Goal: Check status: Check status

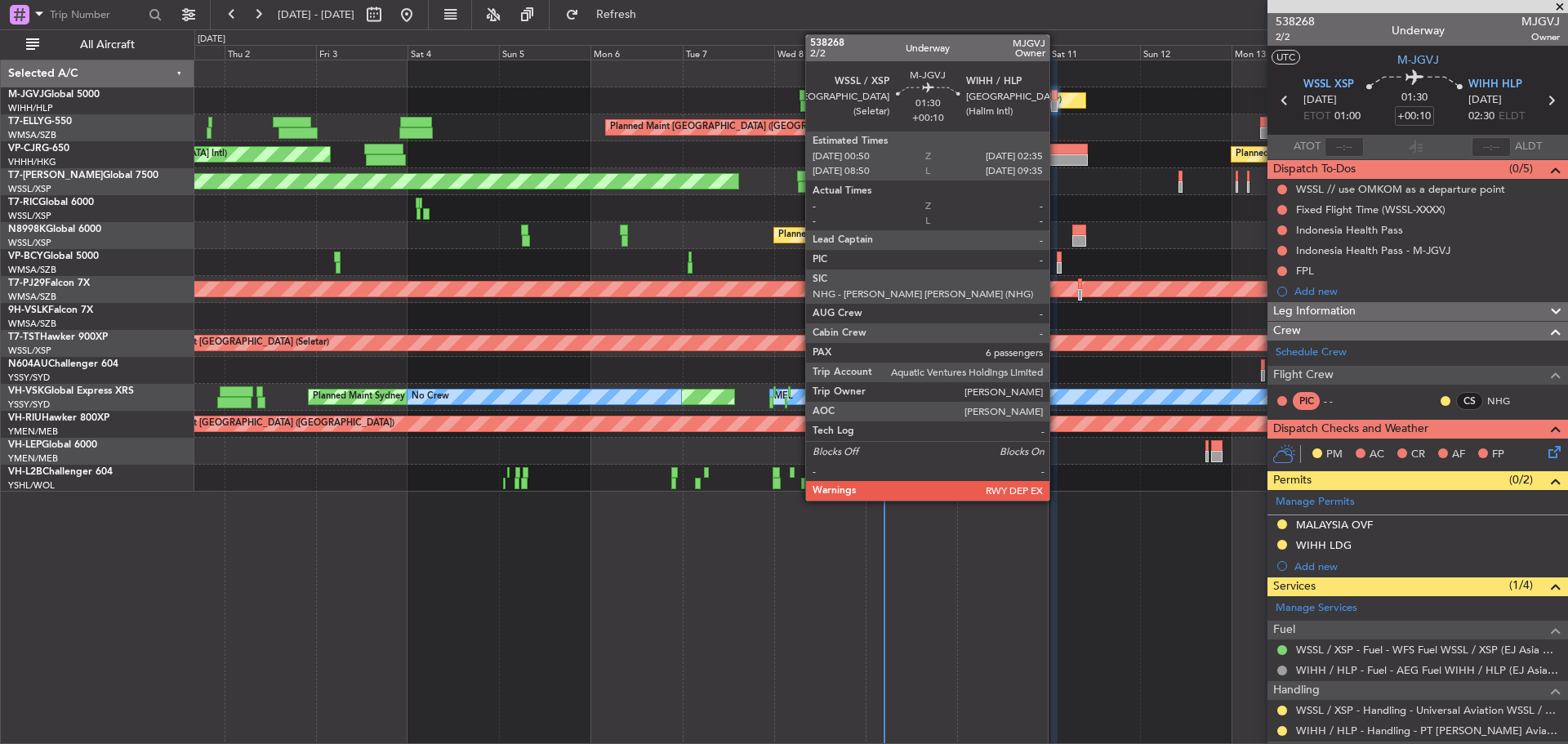
scroll to position [245, 0]
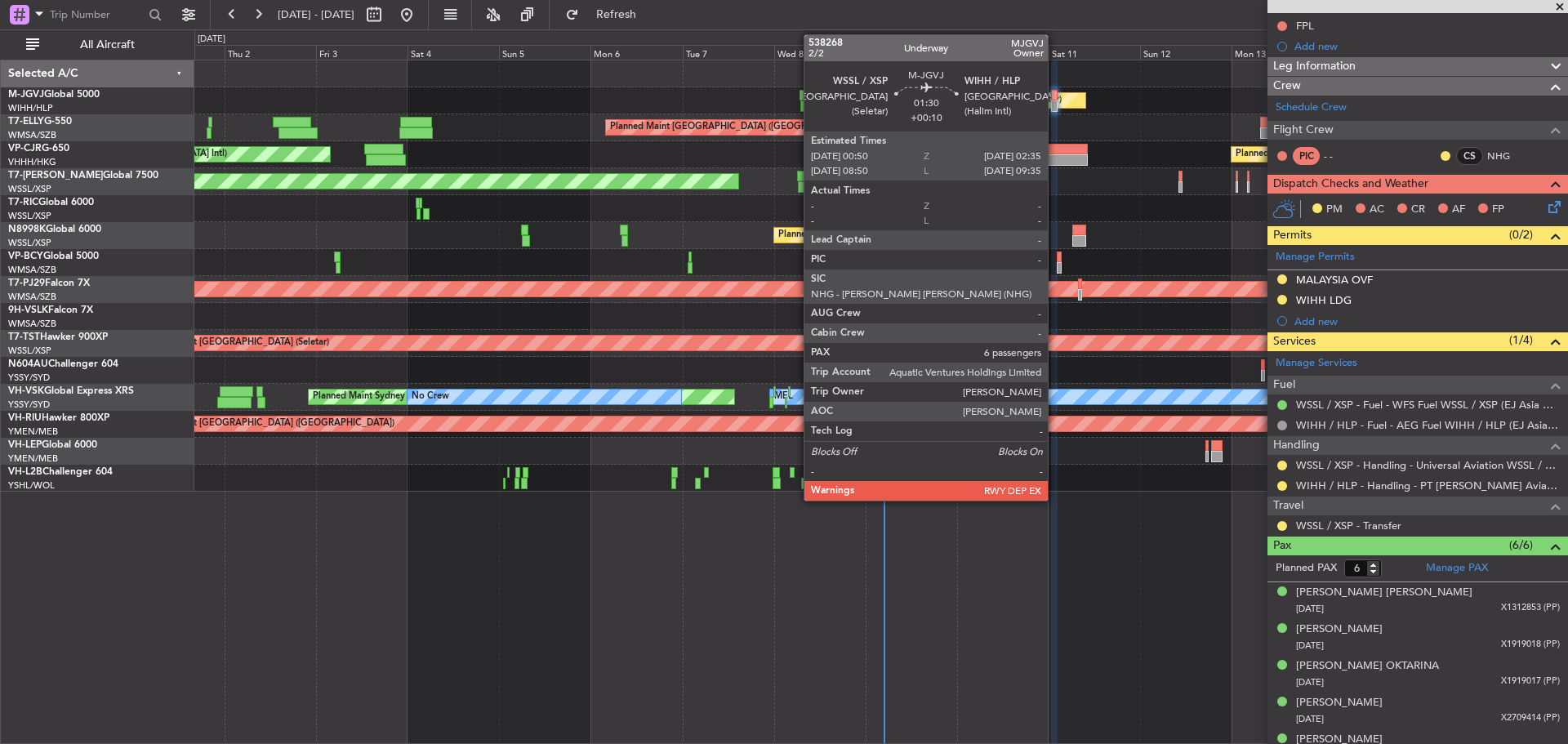
click at [1055, 105] on div at bounding box center [1055, 106] width 8 height 11
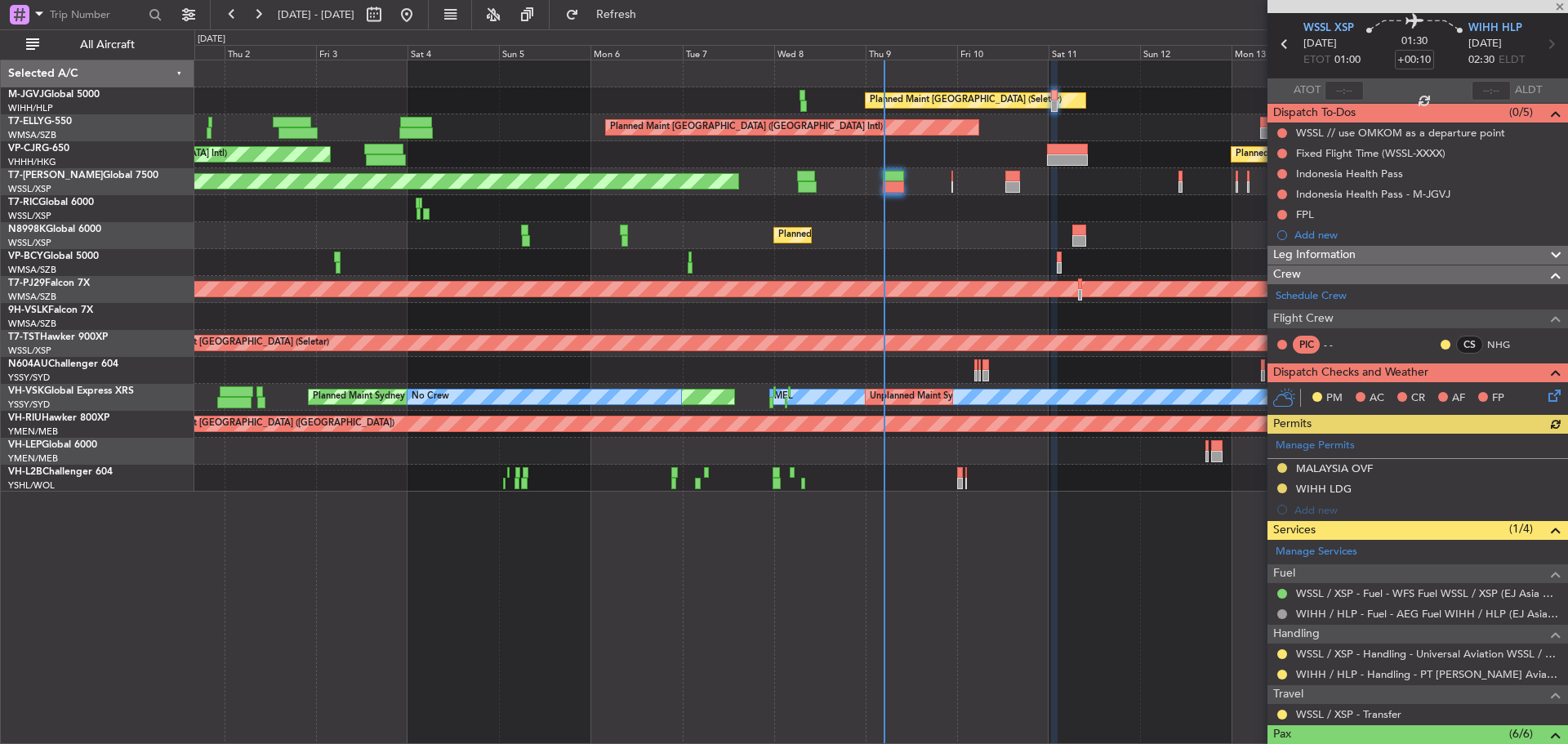
scroll to position [82, 0]
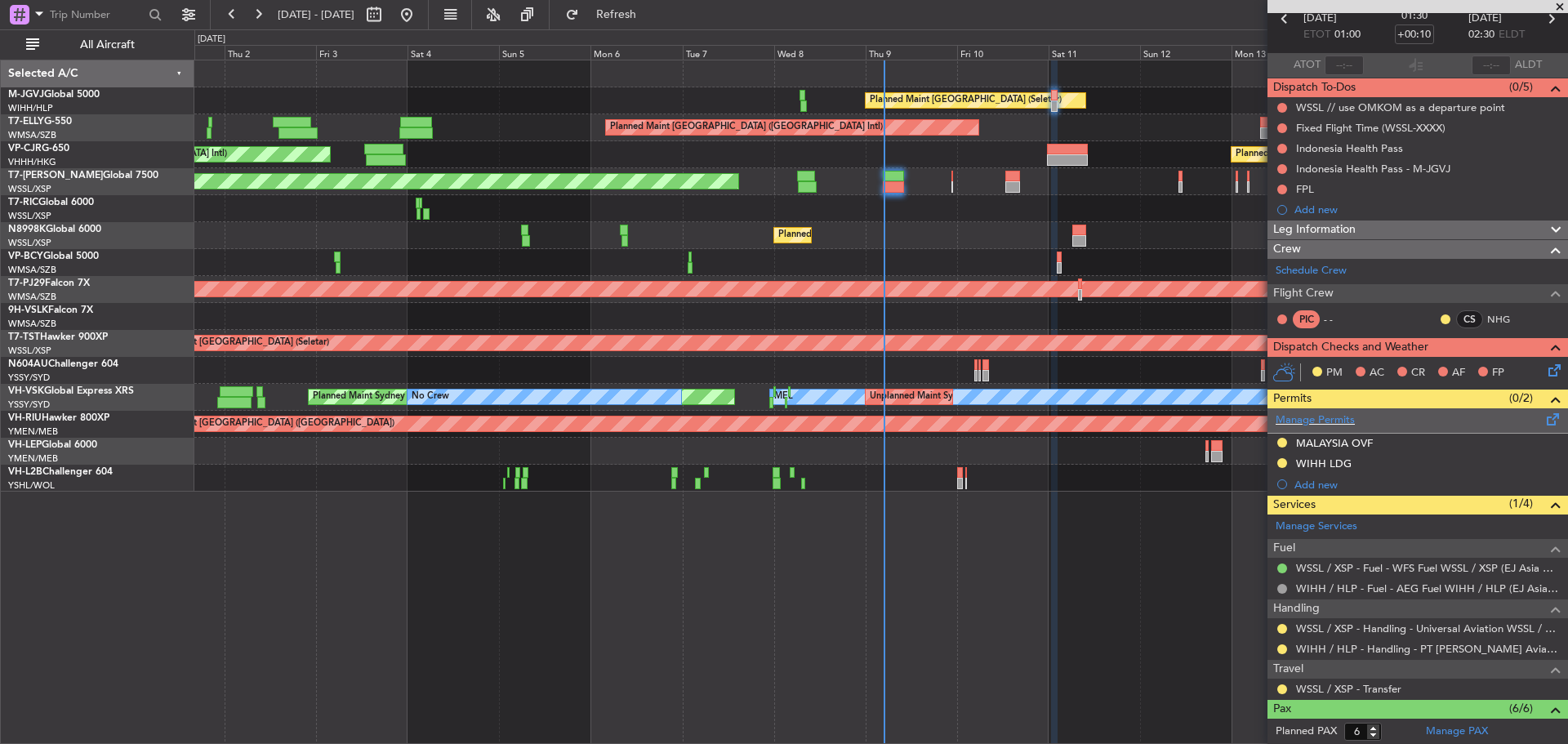
click at [1543, 420] on span at bounding box center [1553, 415] width 20 height 12
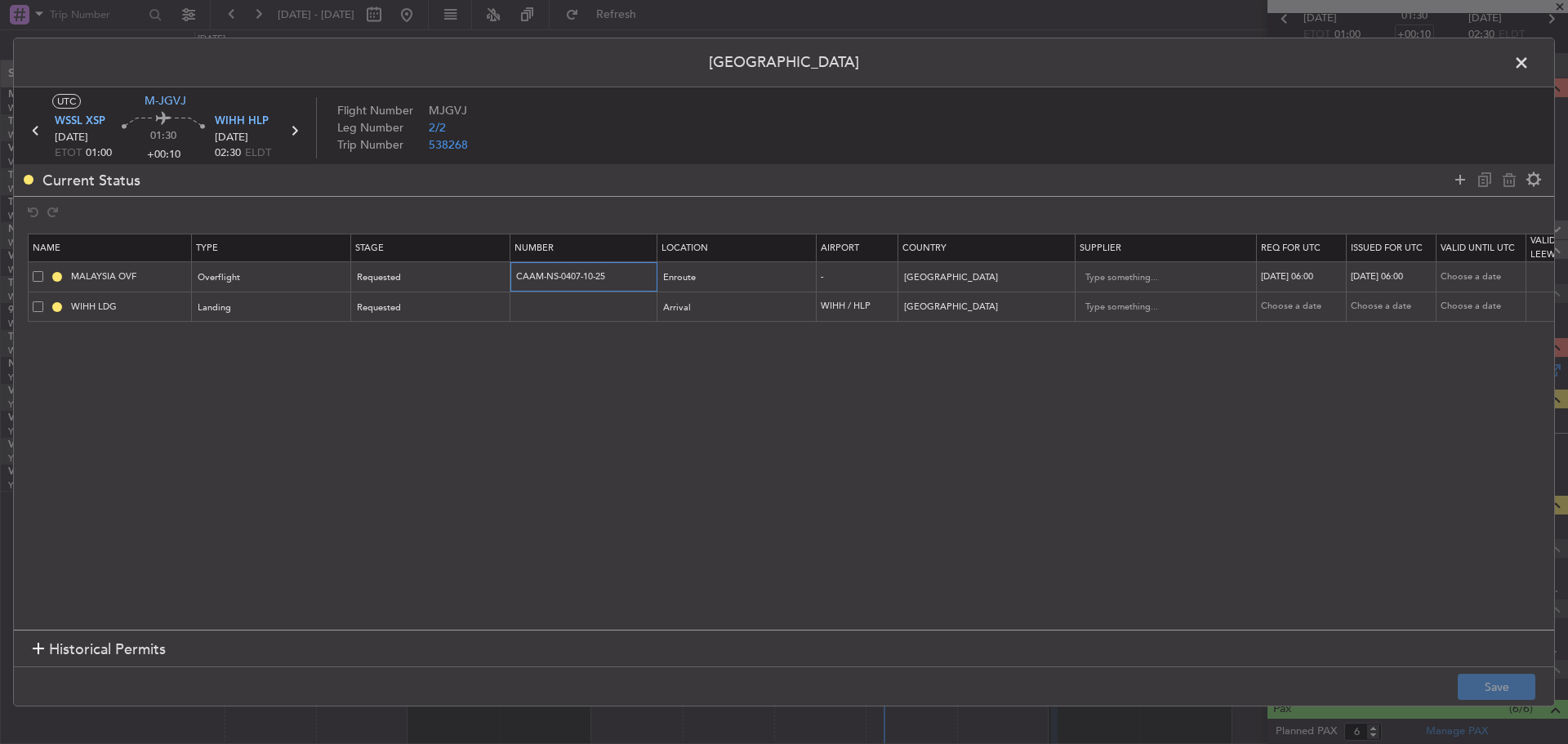
click at [533, 275] on input "CAAM-NS-0407-10-25" at bounding box center [585, 276] width 142 height 14
drag, startPoint x: 614, startPoint y: 278, endPoint x: 484, endPoint y: 271, distance: 130.2
click at [484, 271] on tr "MALAYSIA OVF Overflight Requested CAAM-NS-0407-10-25 Enroute - [GEOGRAPHIC_DATA…" at bounding box center [1070, 277] width 2083 height 30
paste input "text"
type input "CAAM-NS-0407-10-25"
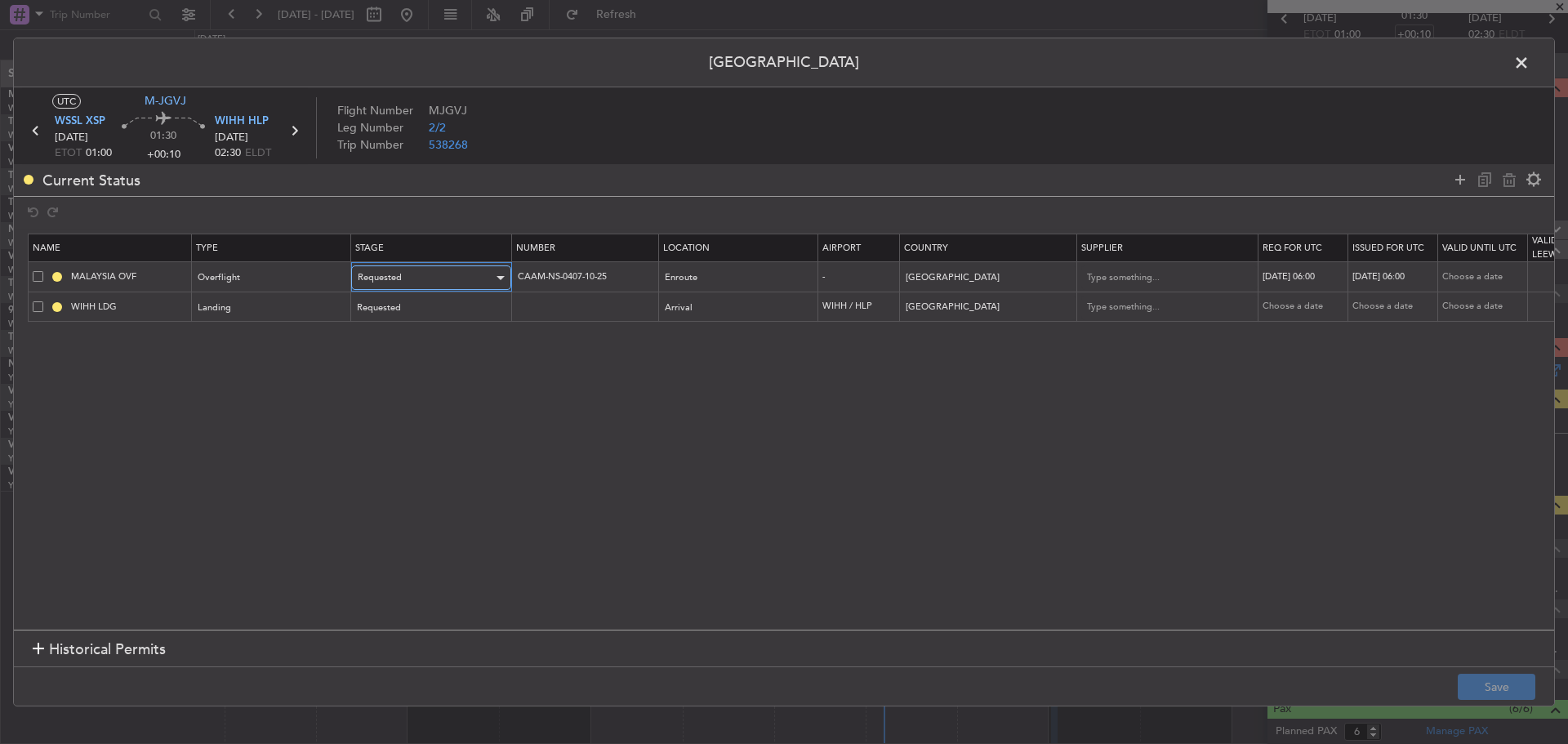
click at [487, 274] on div "Requested" at bounding box center [426, 278] width 135 height 25
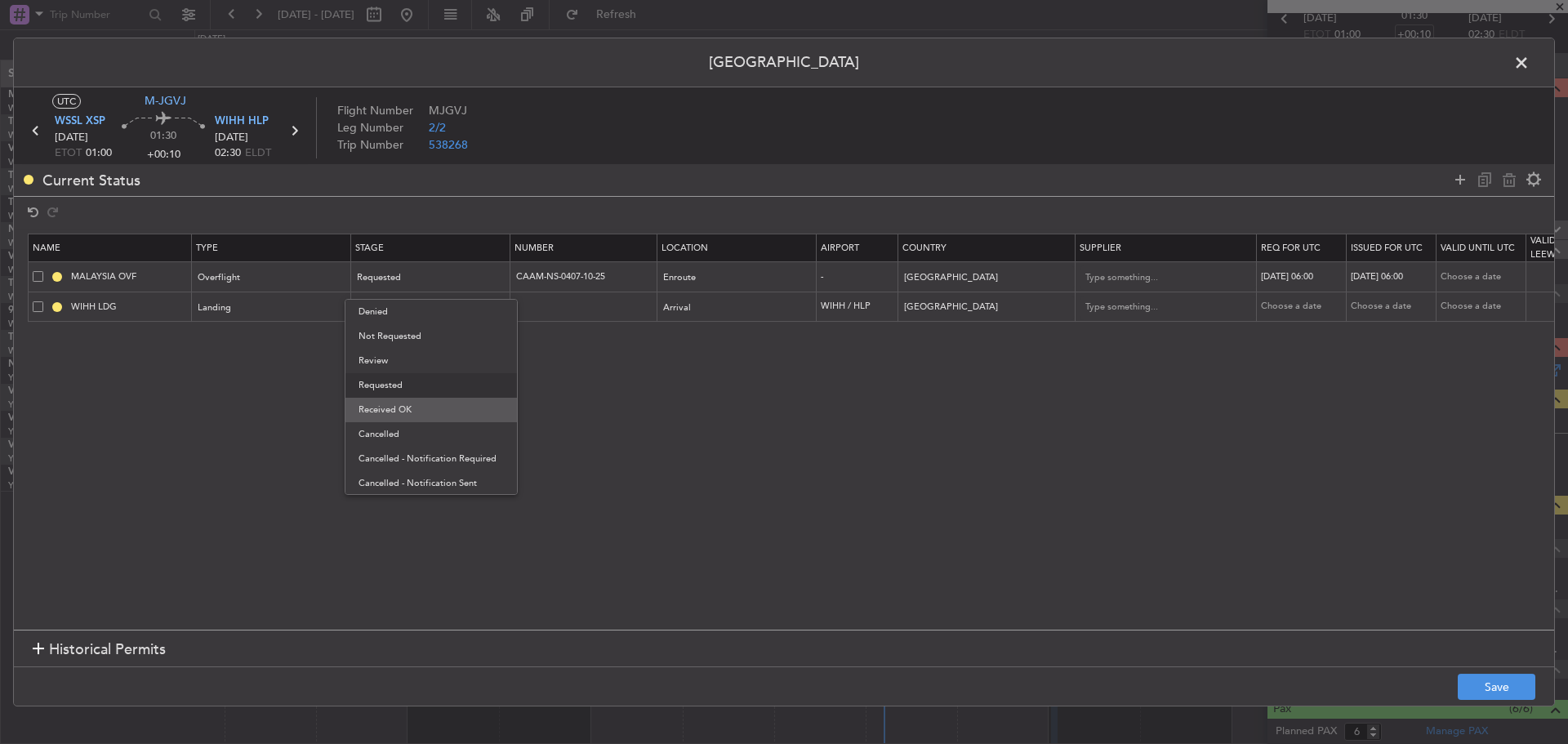
click at [433, 406] on span "Received OK" at bounding box center [430, 411] width 146 height 25
click at [1300, 276] on div "[DATE] 06:00" at bounding box center [1302, 277] width 85 height 14
select select "10"
select select "2025"
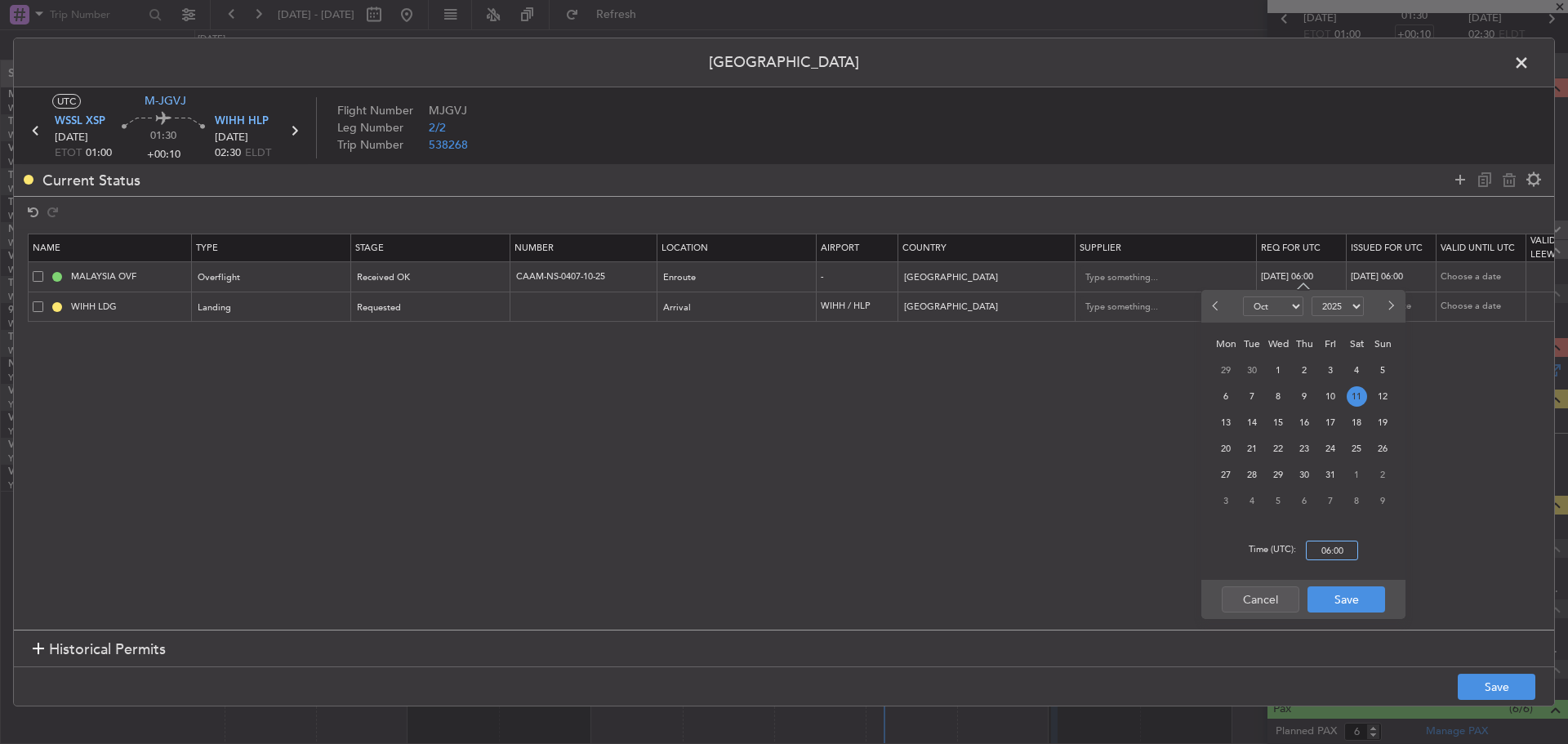
drag, startPoint x: 1333, startPoint y: 554, endPoint x: 1265, endPoint y: 536, distance: 70.3
click at [1332, 554] on input "06:00" at bounding box center [1331, 551] width 52 height 20
type input "01:00"
click at [1357, 605] on button "Save" at bounding box center [1345, 599] width 77 height 26
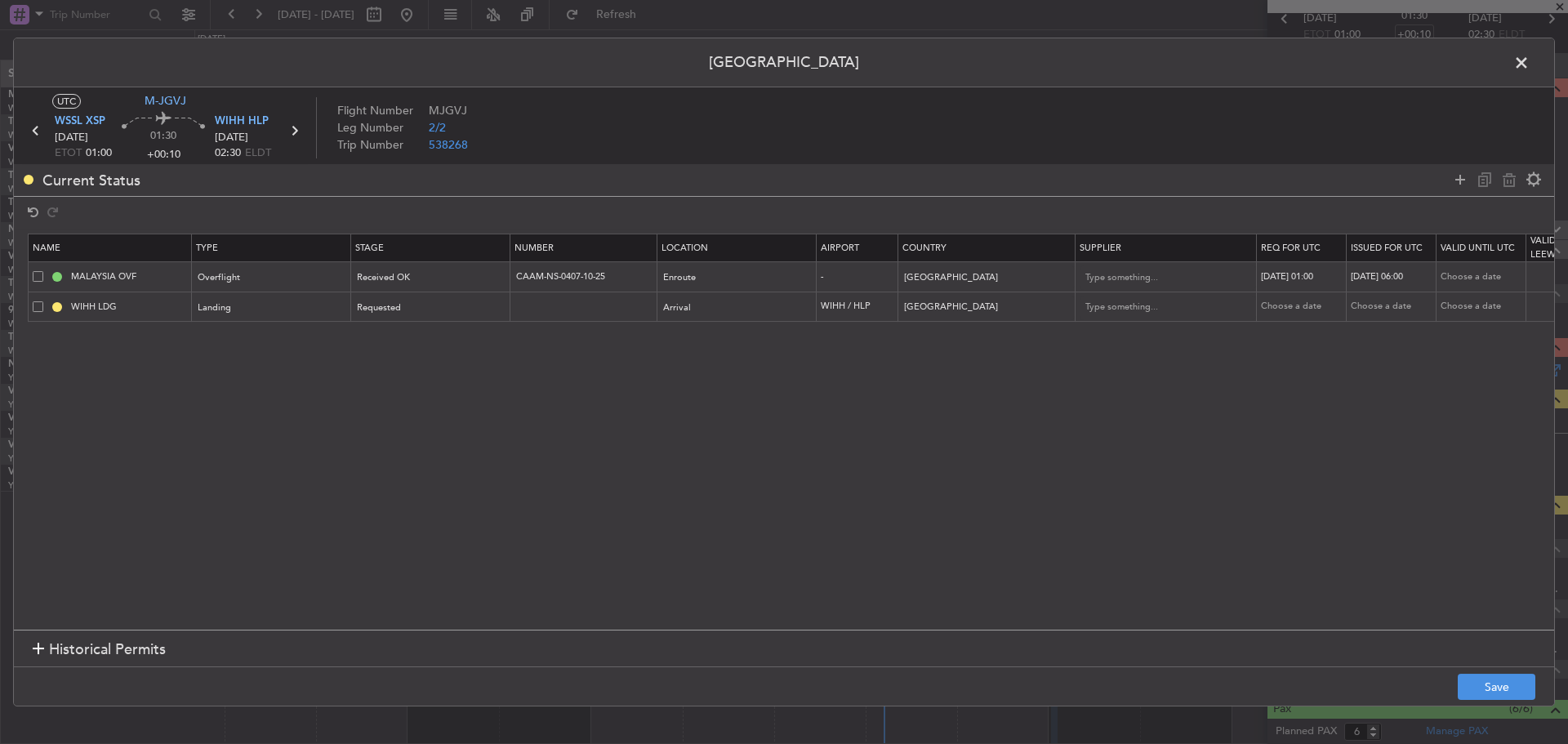
click at [1402, 282] on div "[DATE] 06:00" at bounding box center [1392, 277] width 85 height 14
select select "10"
select select "2025"
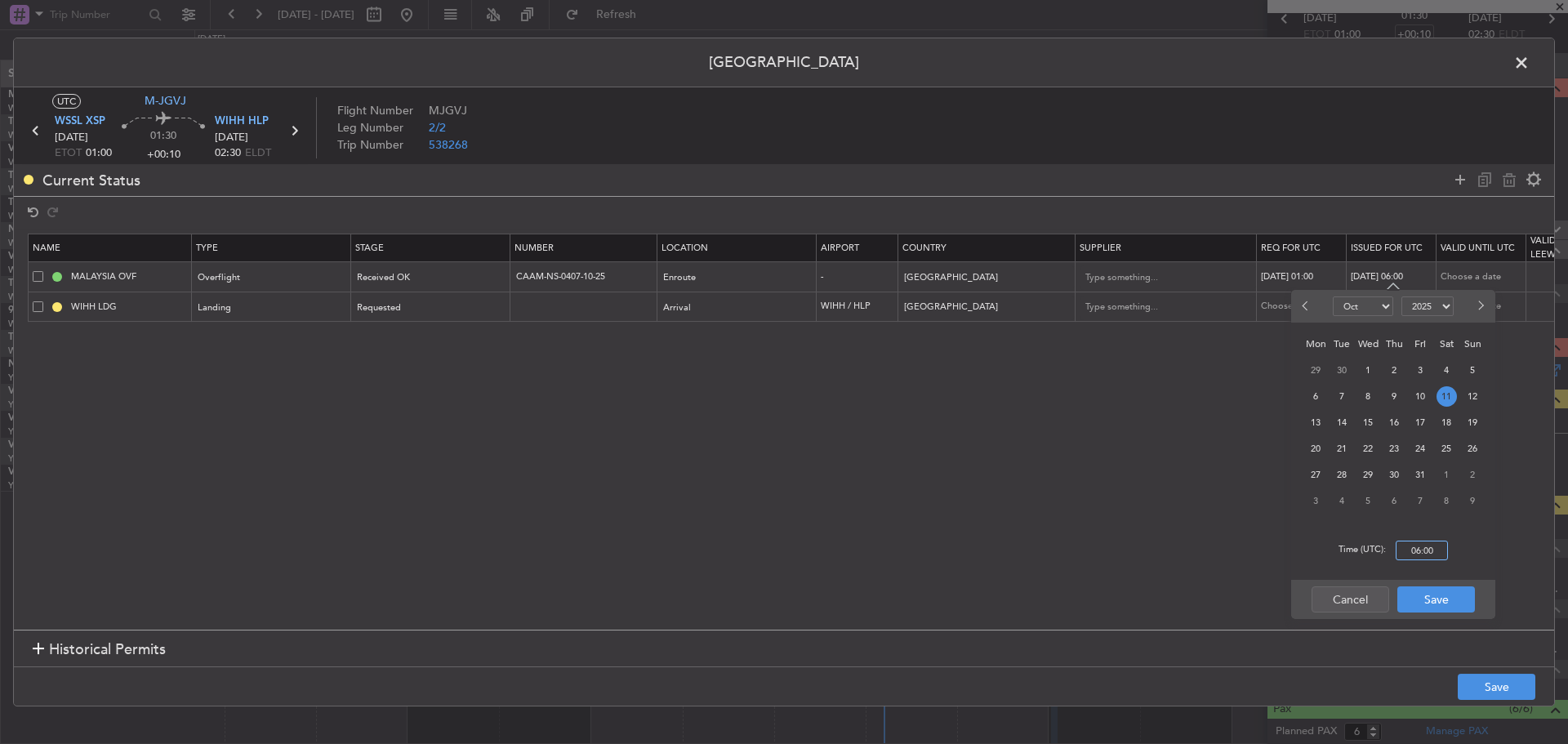
click at [1413, 548] on input "06:00" at bounding box center [1421, 551] width 52 height 20
type input "01:00"
click at [1440, 599] on button "Save" at bounding box center [1435, 599] width 77 height 26
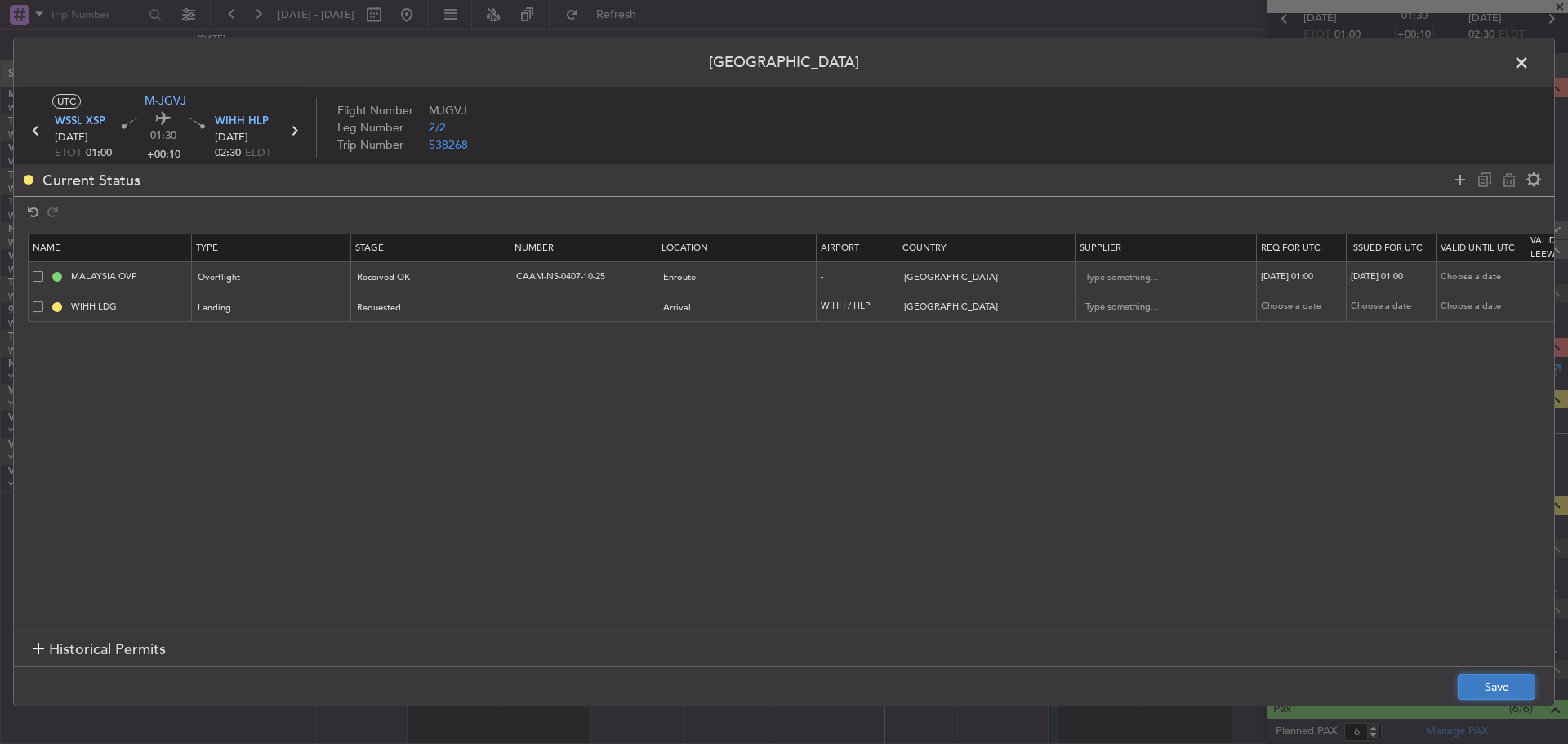
click at [1480, 680] on button "Save" at bounding box center [1496, 686] width 77 height 26
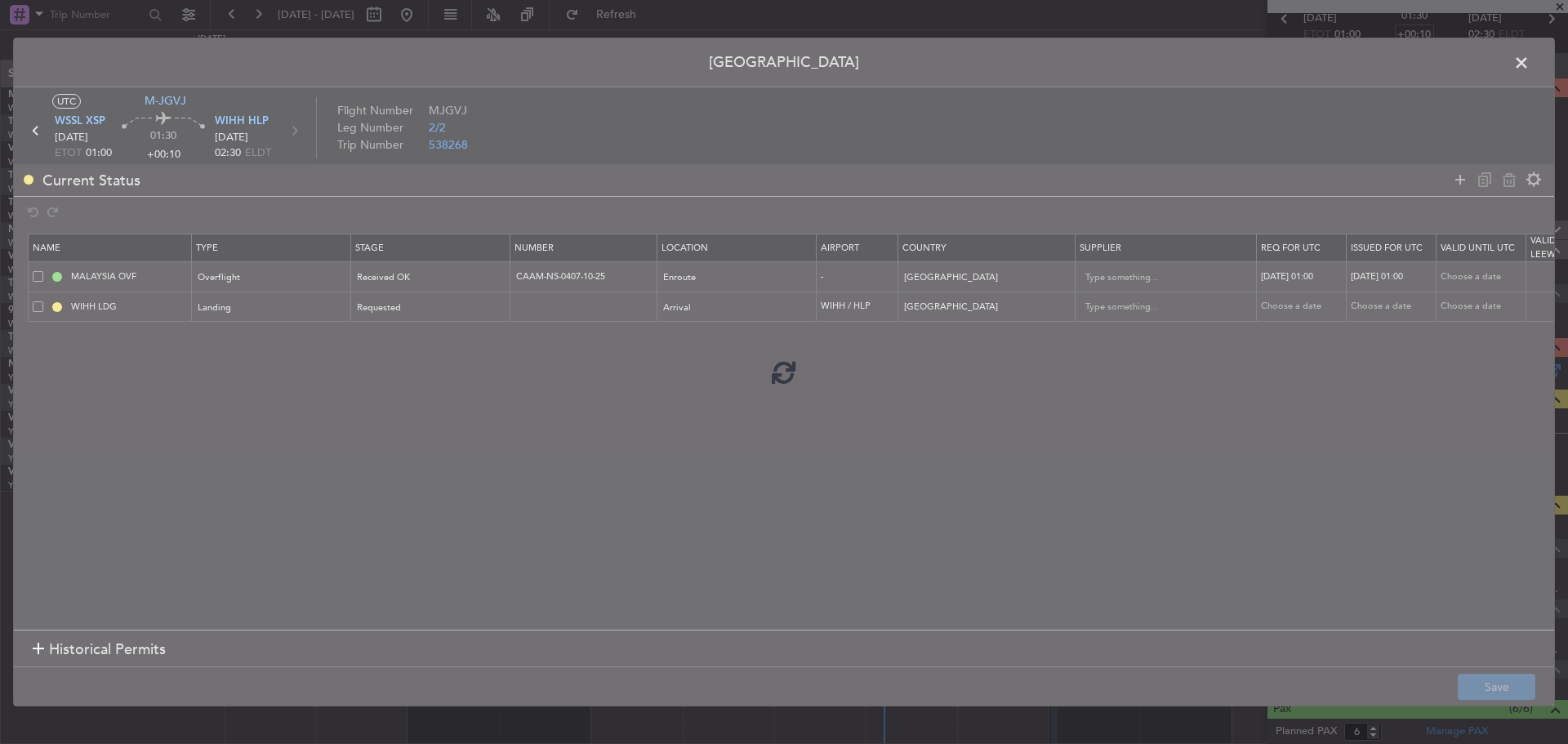
type input "CAAM-NS-0407-10-25"
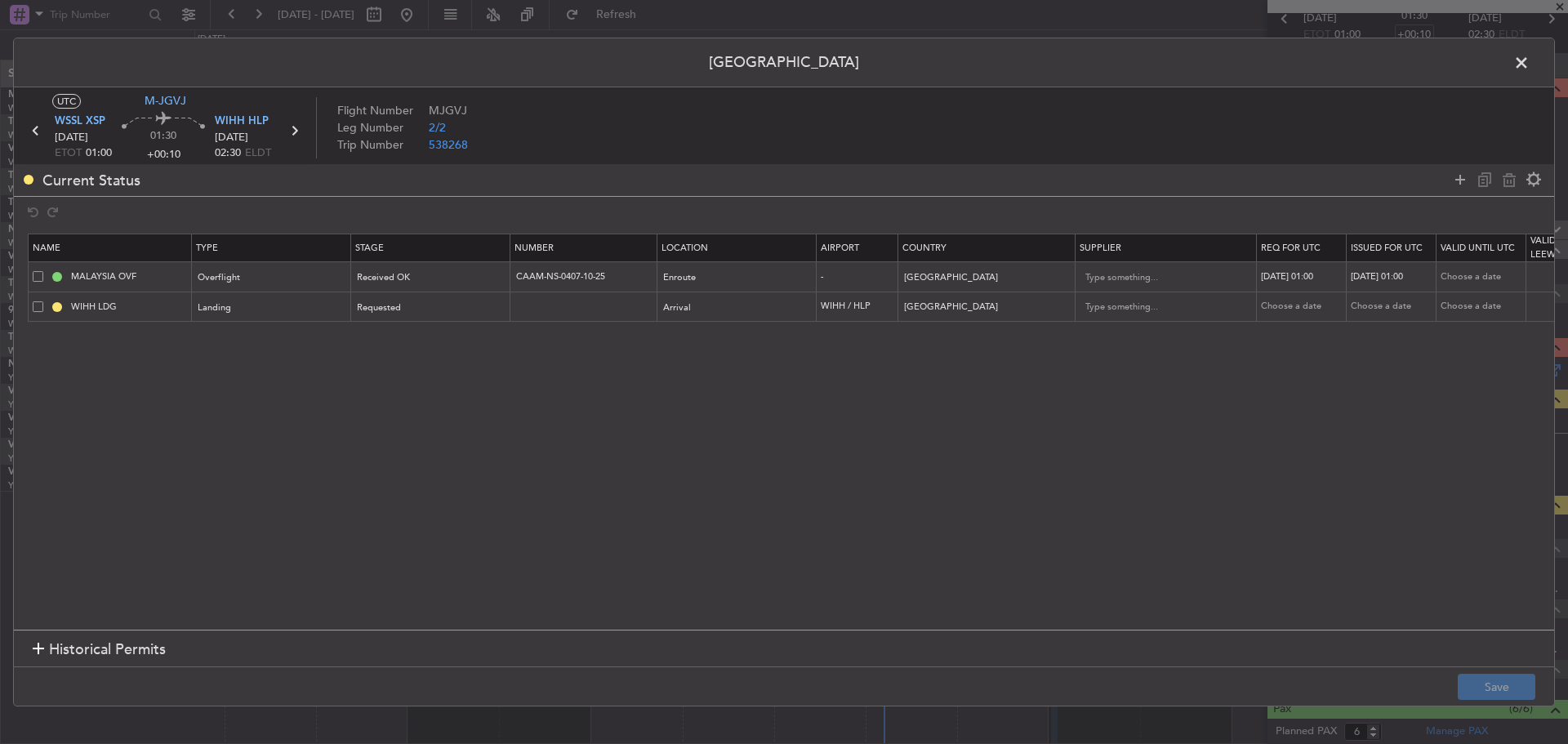
click at [1529, 67] on span at bounding box center [1529, 67] width 0 height 32
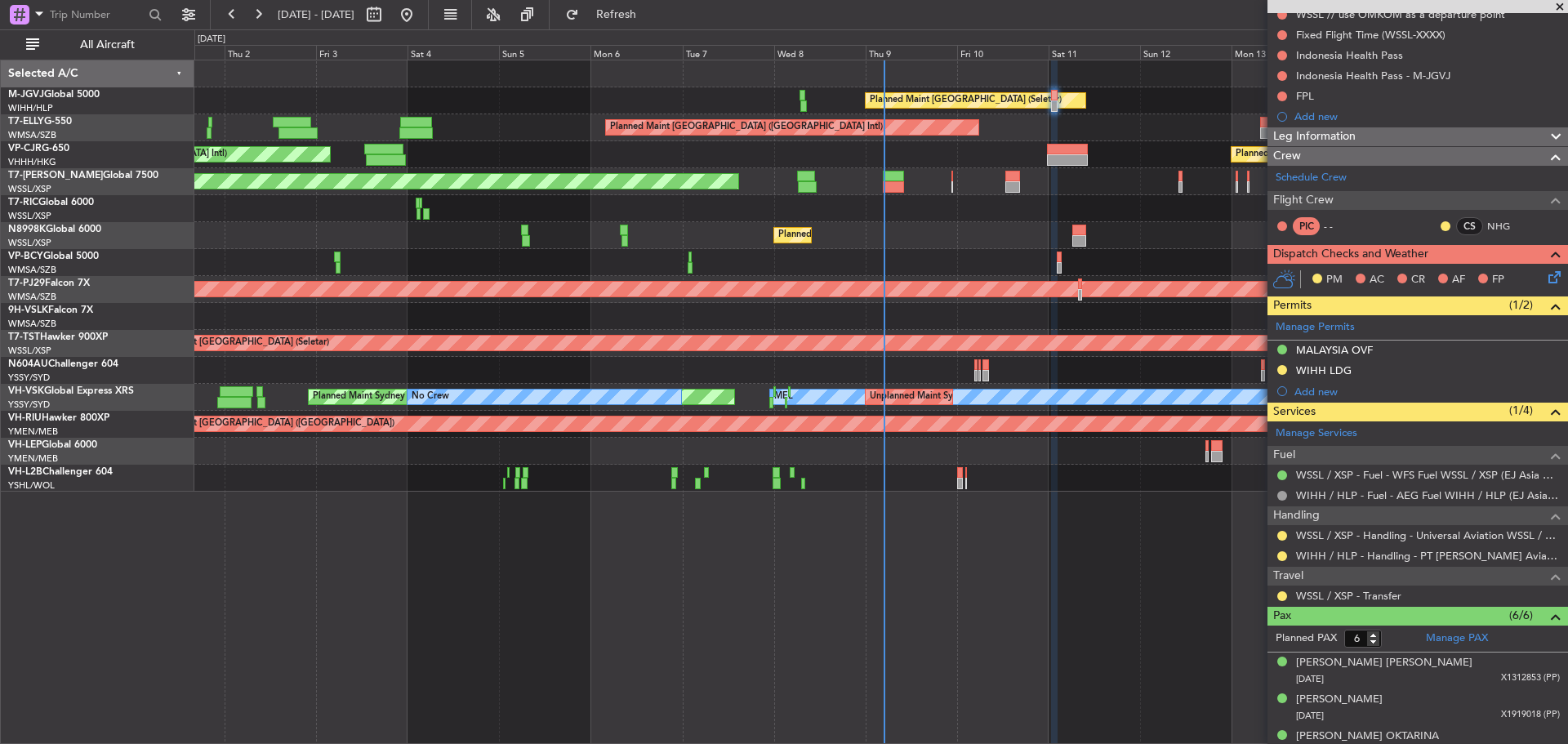
scroll to position [245, 0]
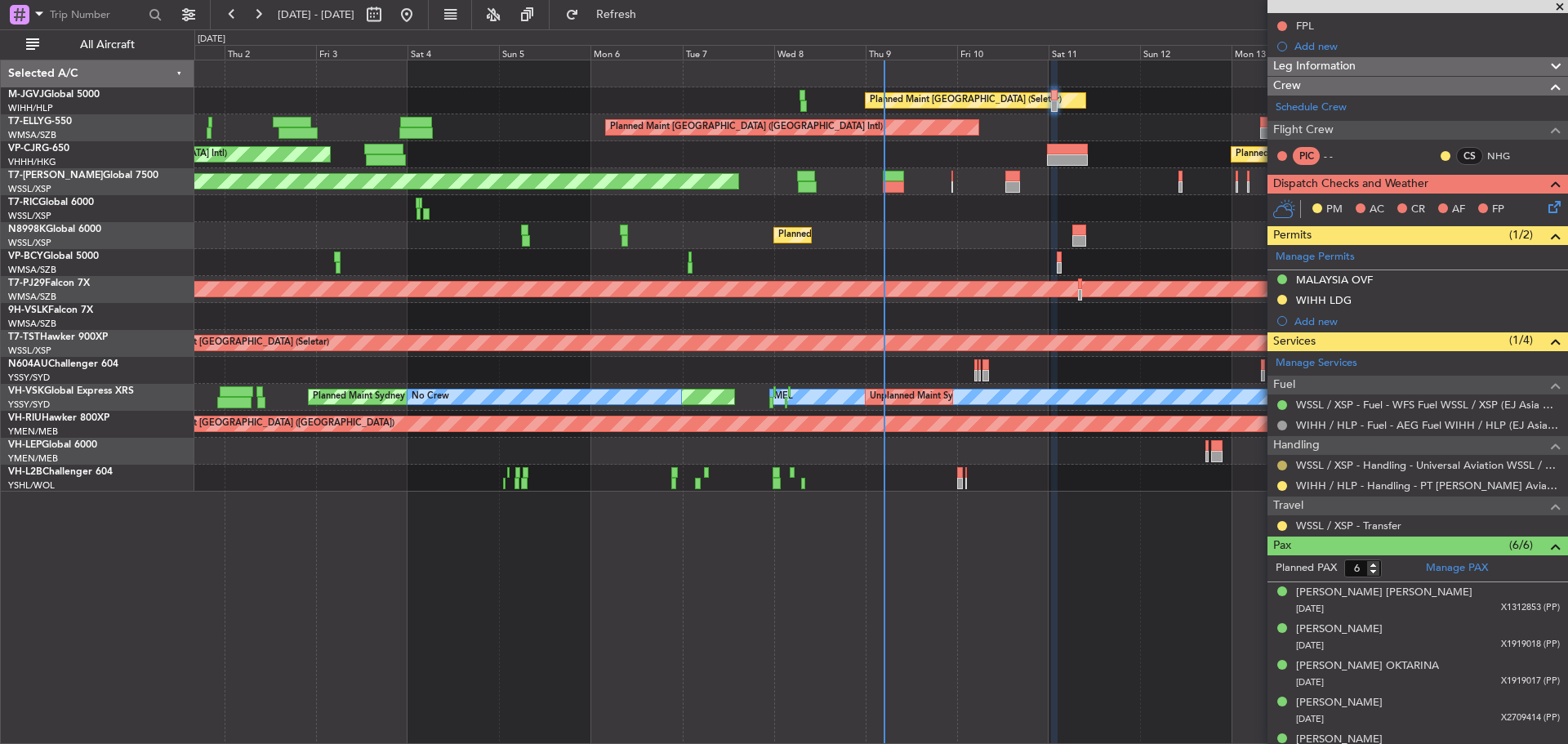
click at [1278, 465] on button at bounding box center [1281, 466] width 10 height 10
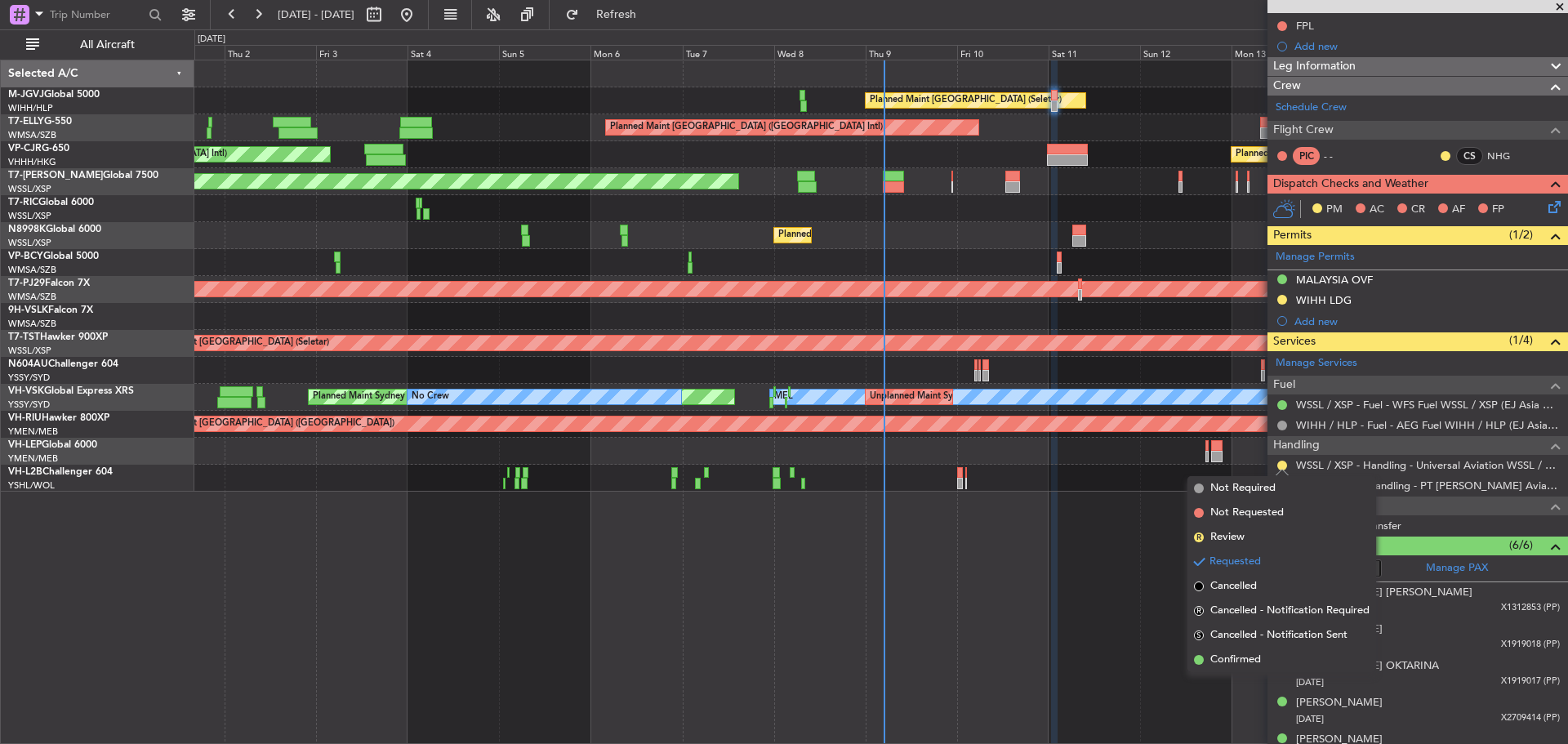
click at [1233, 661] on span "Confirmed" at bounding box center [1235, 659] width 50 height 16
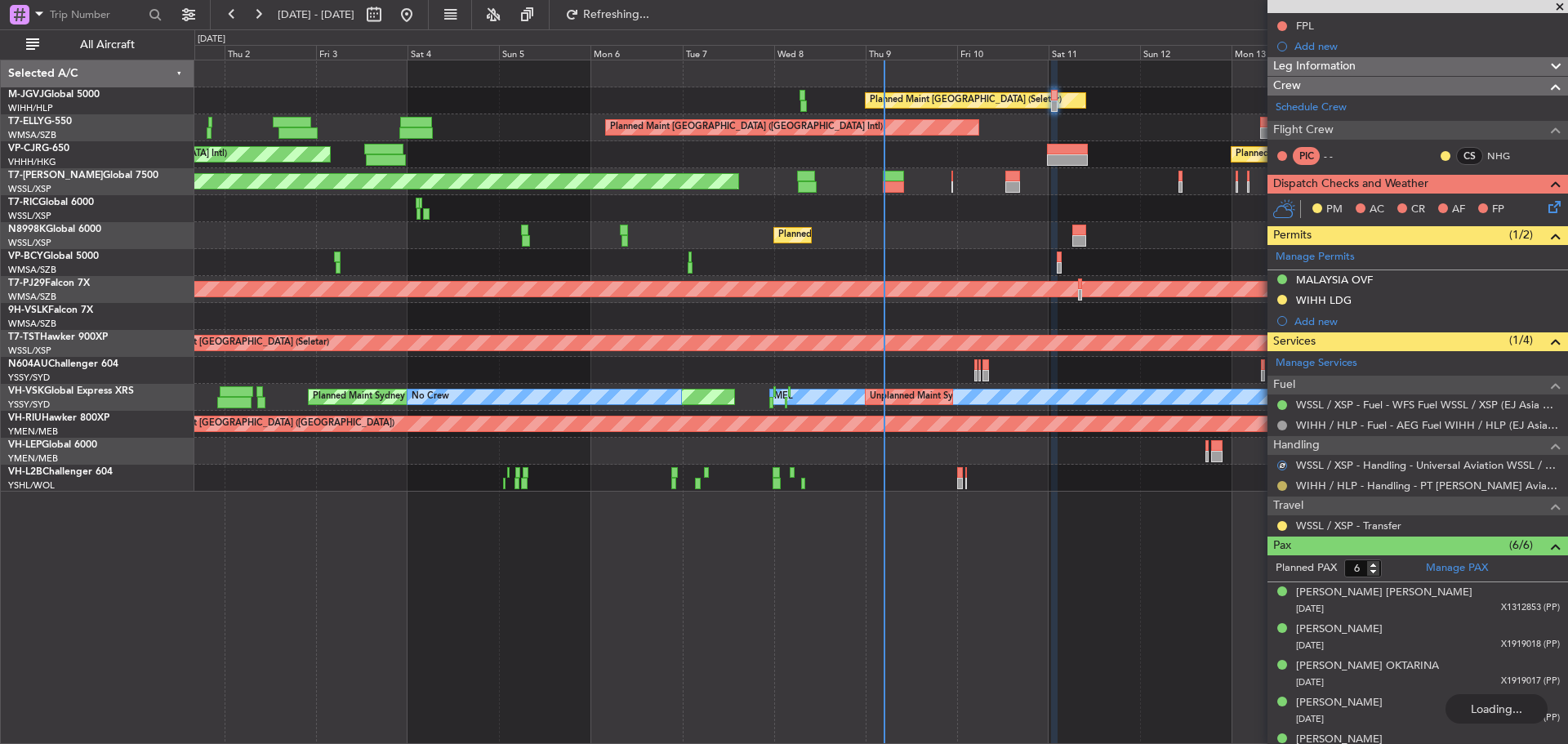
click at [1280, 487] on button at bounding box center [1281, 486] width 10 height 10
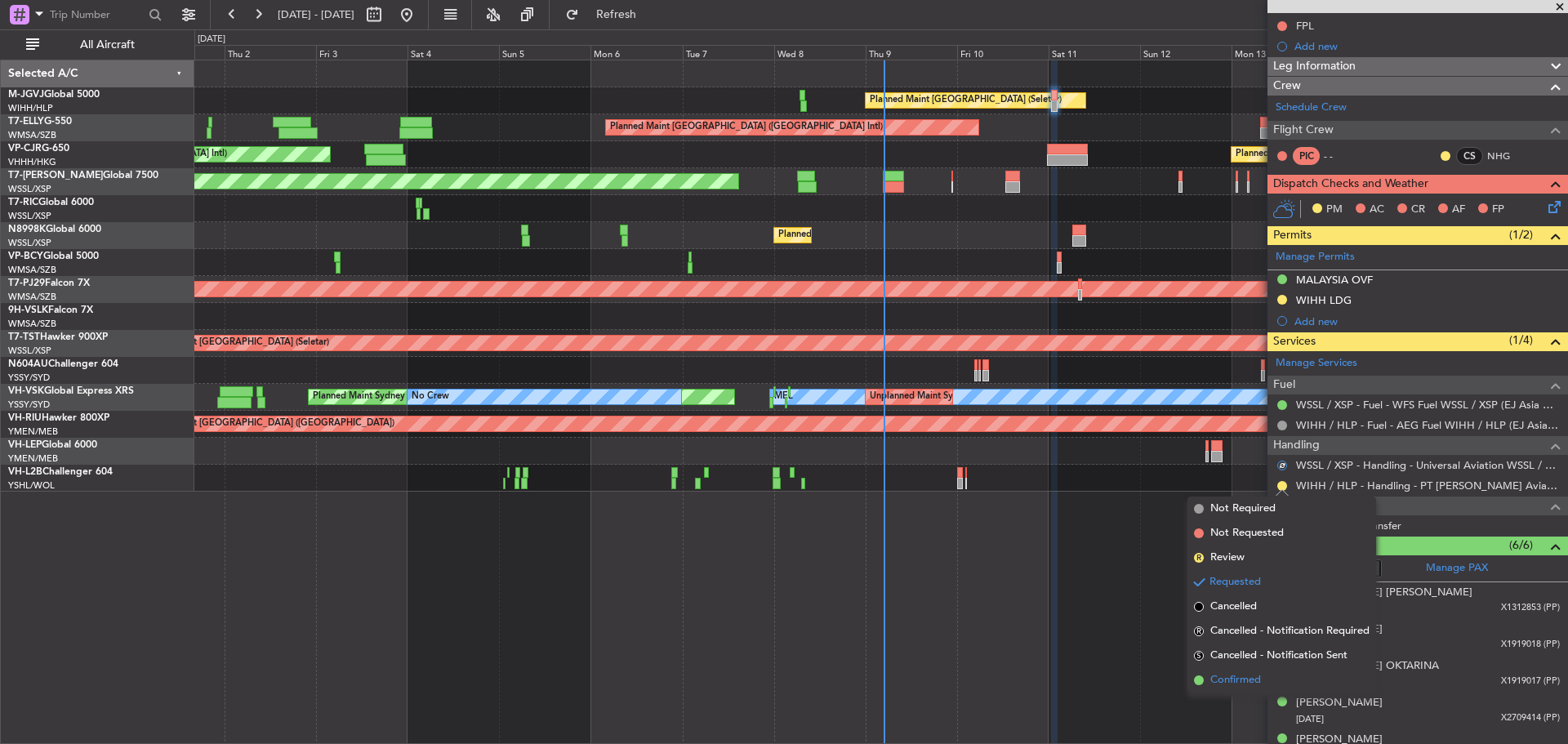
click at [1228, 689] on li "Confirmed" at bounding box center [1281, 680] width 189 height 25
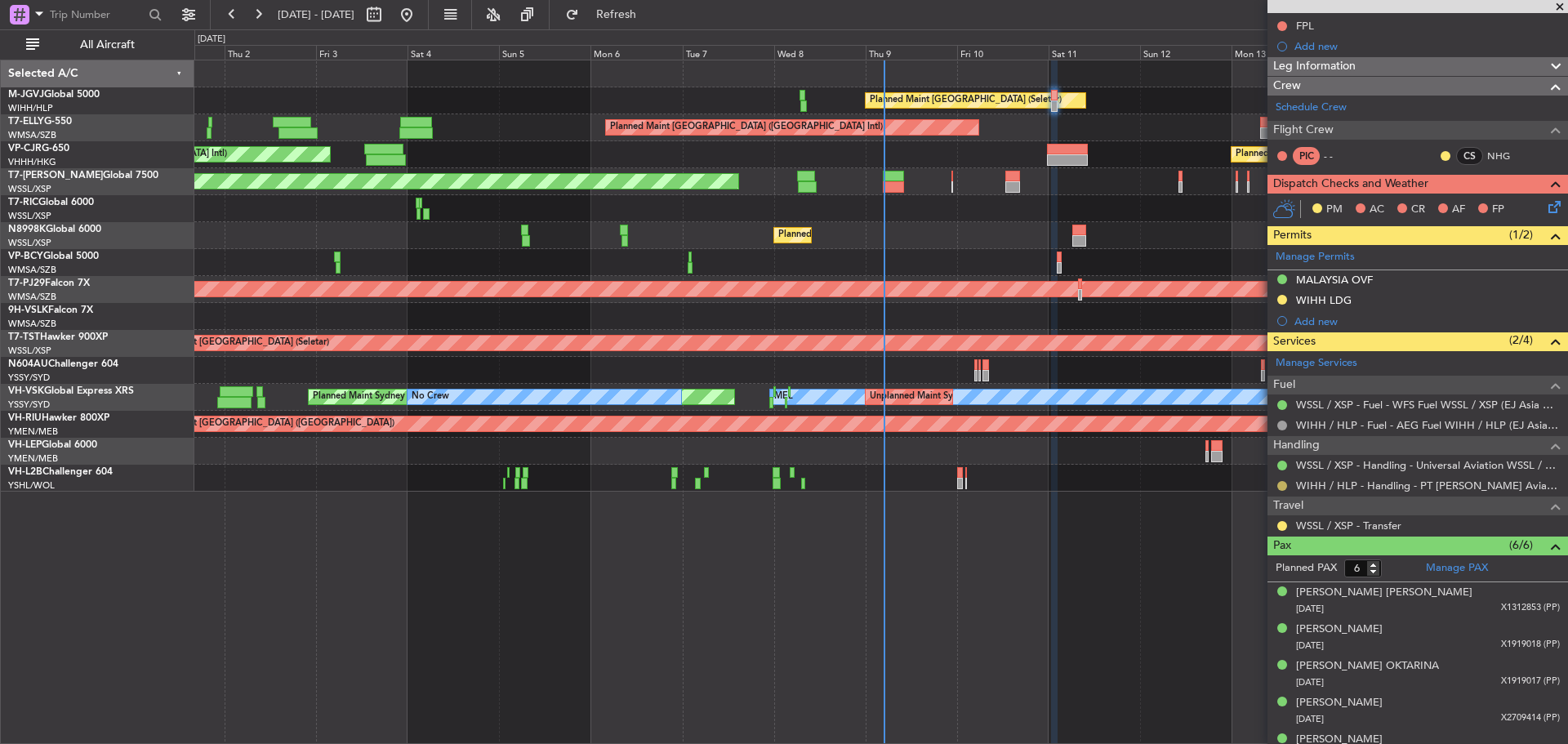
click at [1281, 486] on button at bounding box center [1281, 486] width 10 height 10
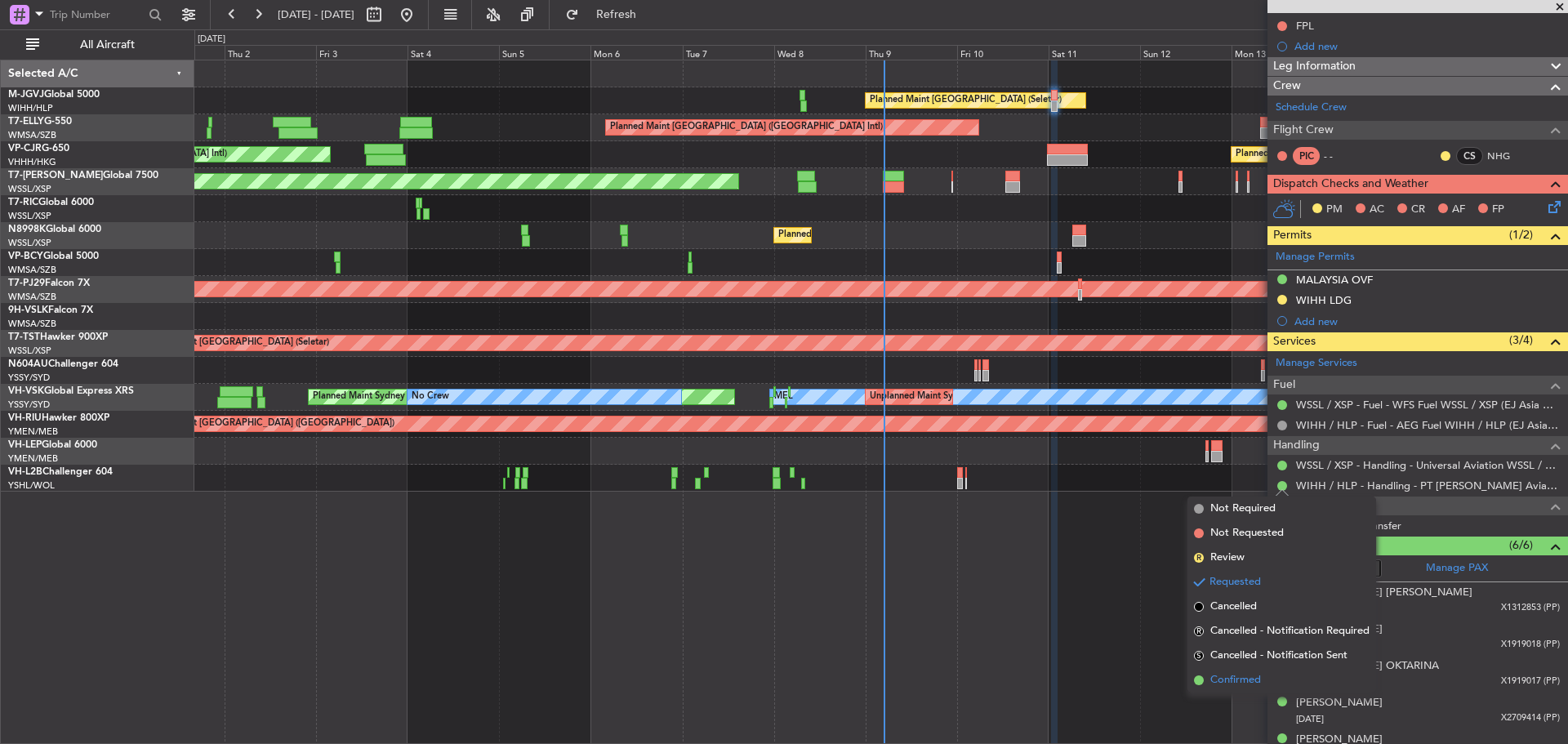
click at [1225, 676] on span "Confirmed" at bounding box center [1235, 680] width 50 height 16
